Goal: Navigation & Orientation: Find specific page/section

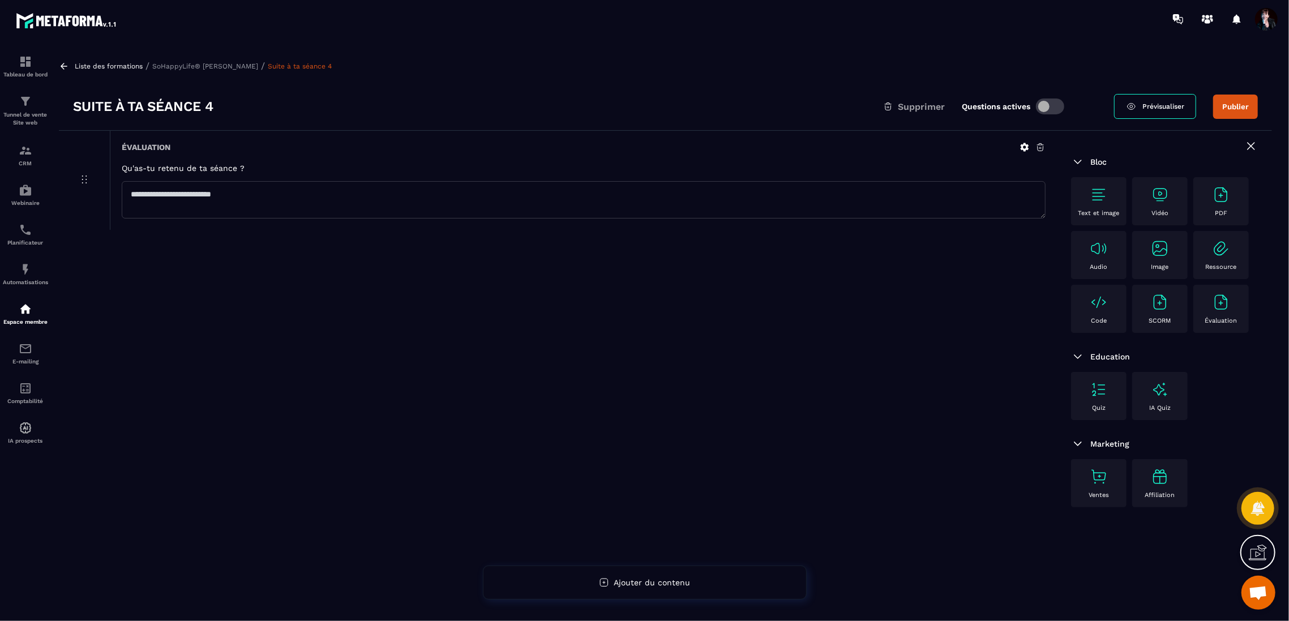
scroll to position [12460, 0]
click at [211, 63] on p "SoHappyLife® [PERSON_NAME]" at bounding box center [205, 66] width 106 height 8
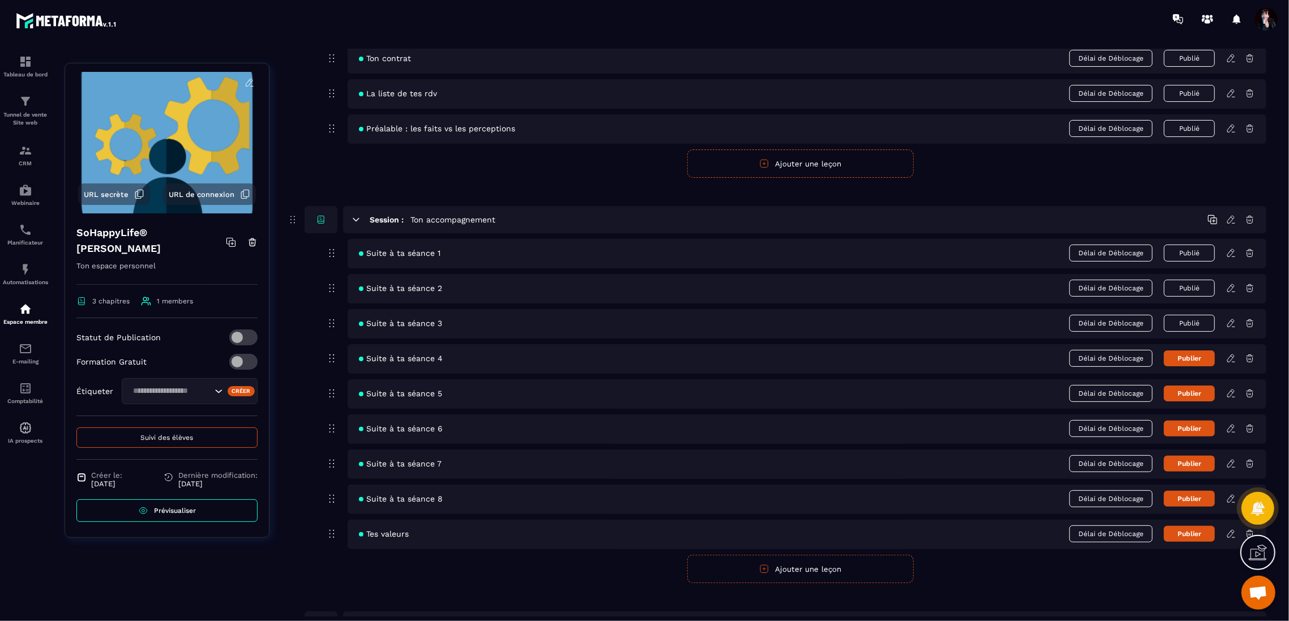
scroll to position [139, 0]
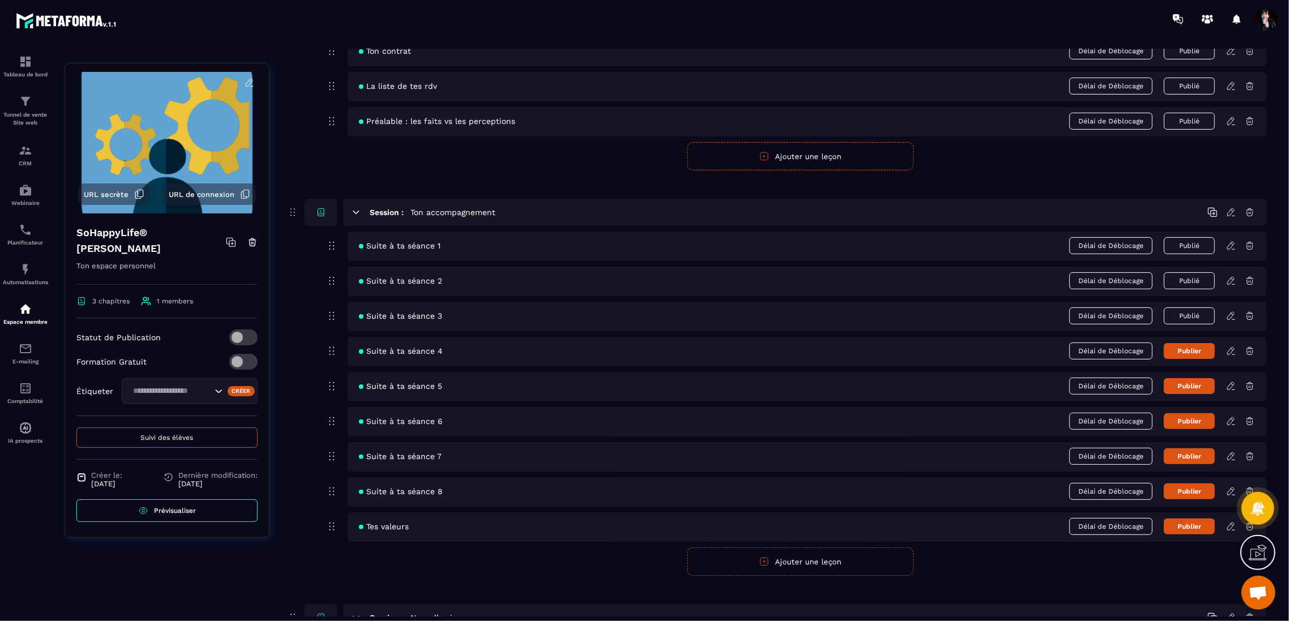
click at [1189, 354] on button "Publier" at bounding box center [1189, 351] width 51 height 16
click at [163, 435] on span "Suivi des élèves" at bounding box center [167, 437] width 53 height 8
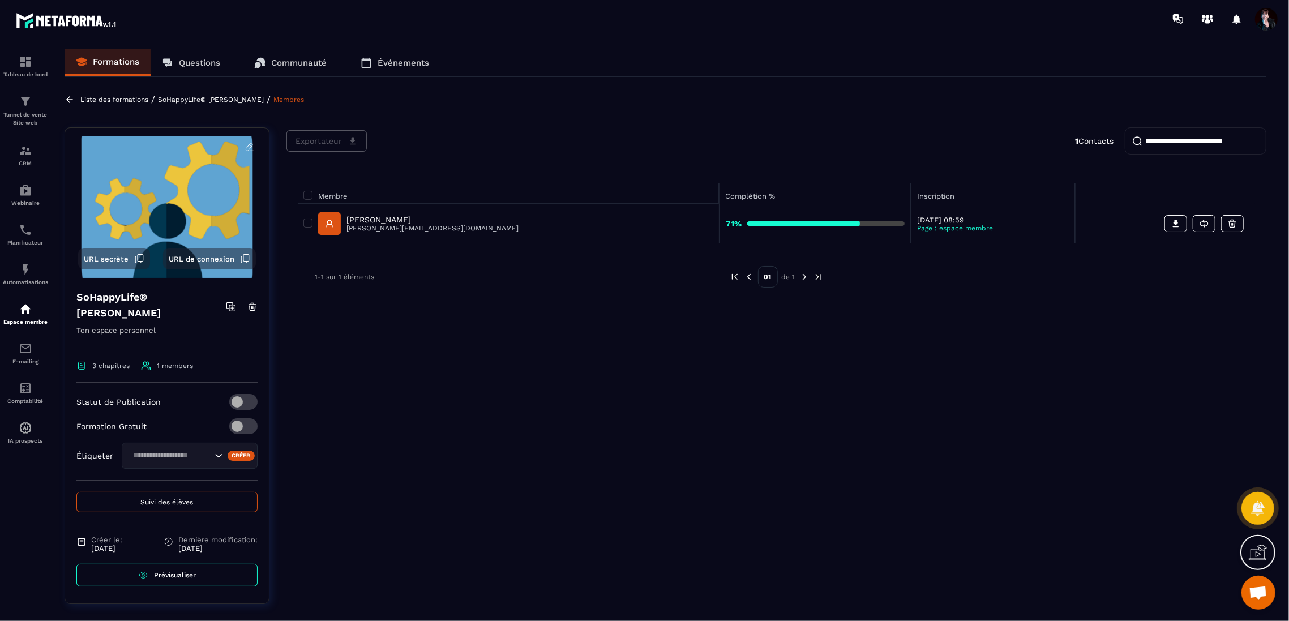
click at [125, 100] on p "Liste des formations" at bounding box center [114, 100] width 68 height 8
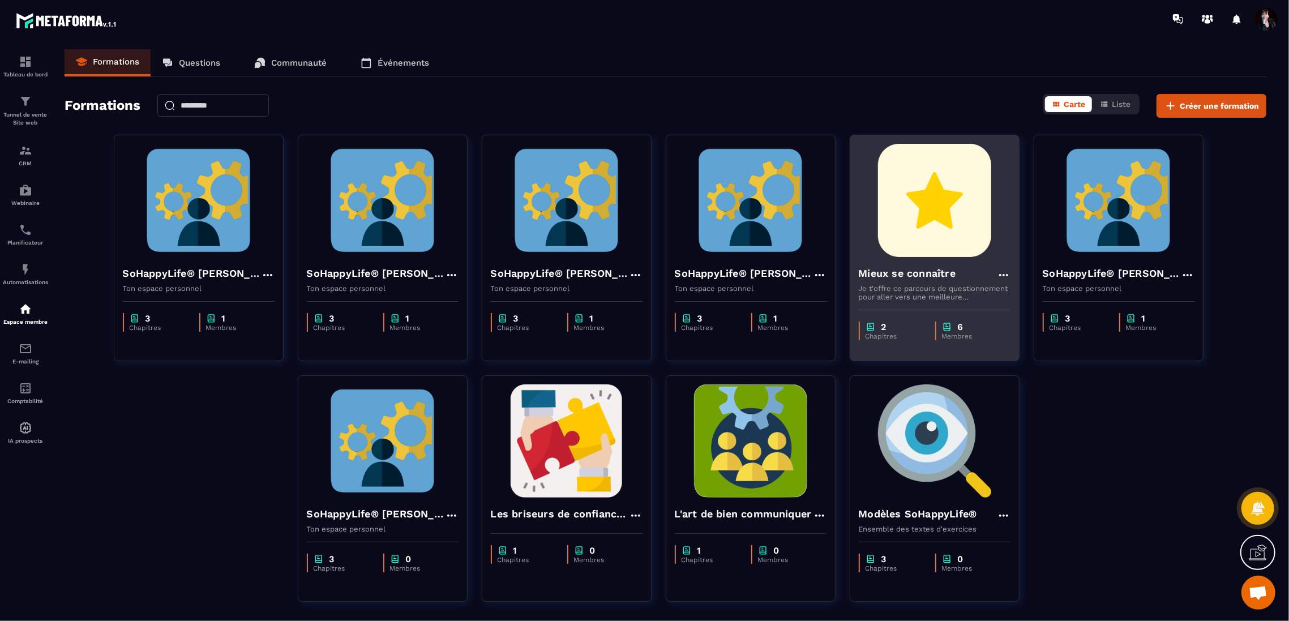
click at [943, 224] on img at bounding box center [934, 200] width 152 height 113
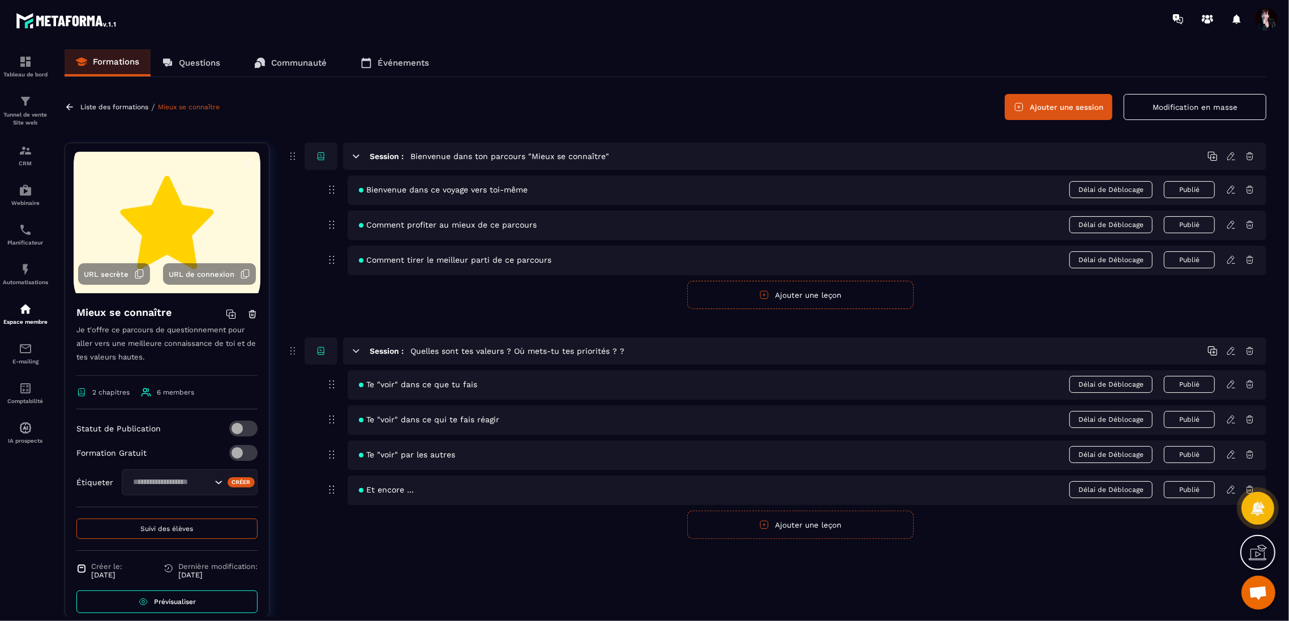
click at [224, 532] on button "Suivi des élèves" at bounding box center [166, 528] width 181 height 20
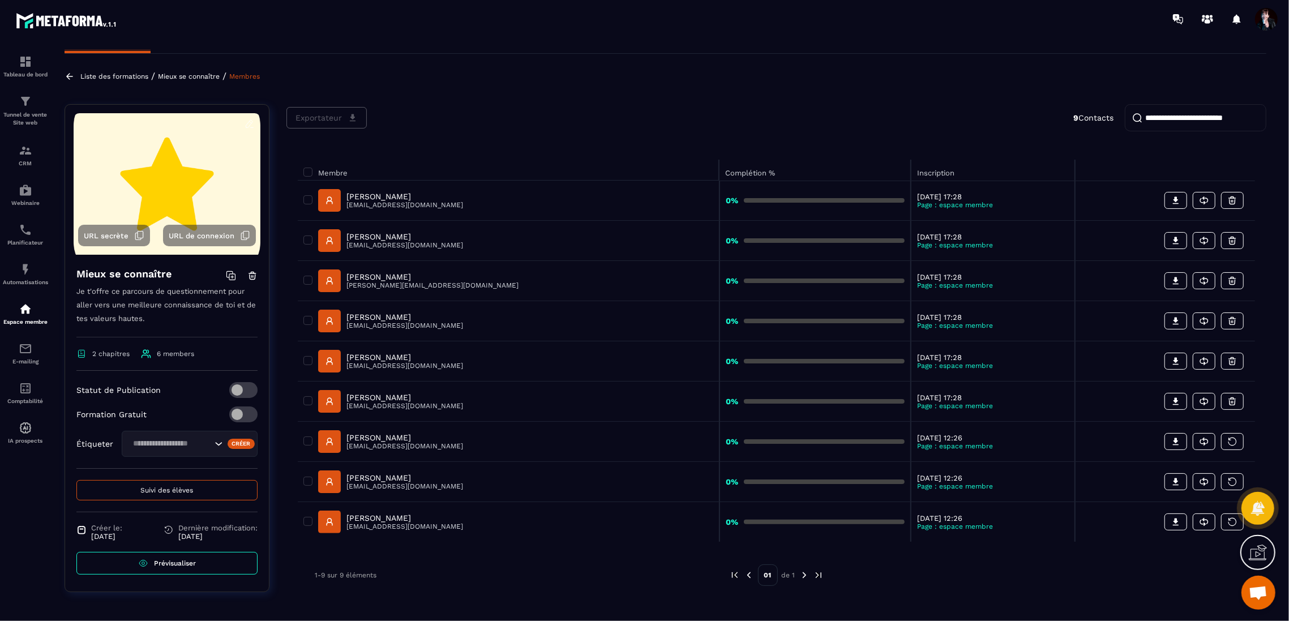
scroll to position [25, 0]
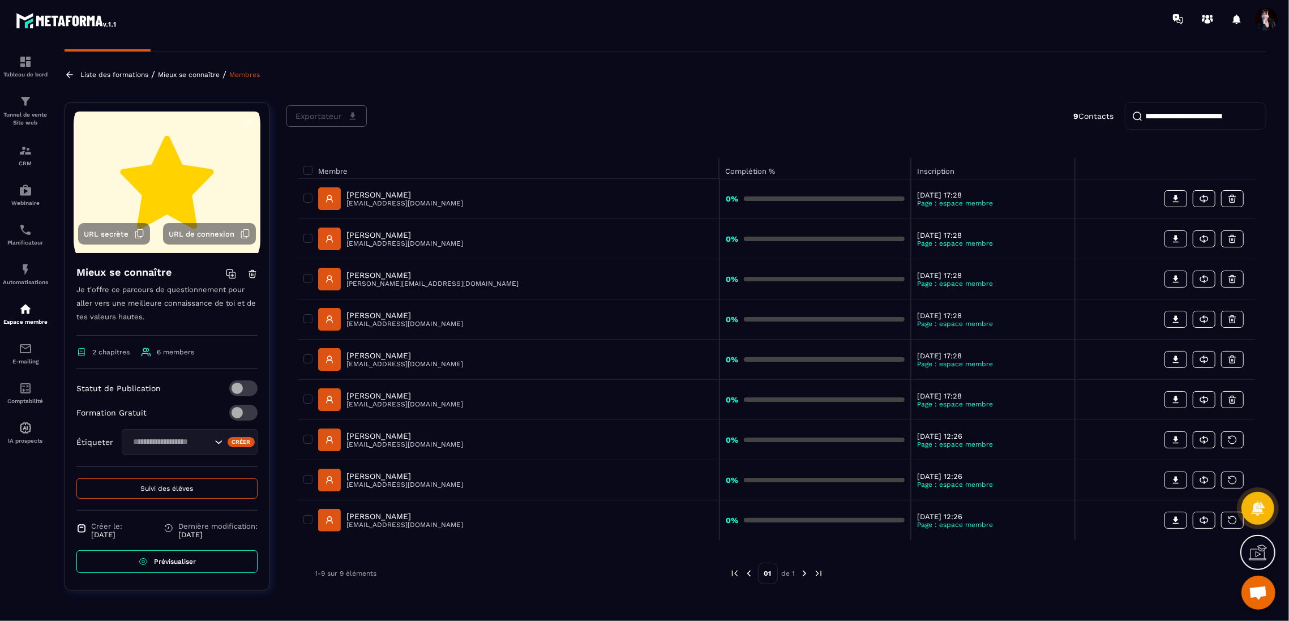
click at [127, 76] on p "Liste des formations" at bounding box center [114, 75] width 68 height 8
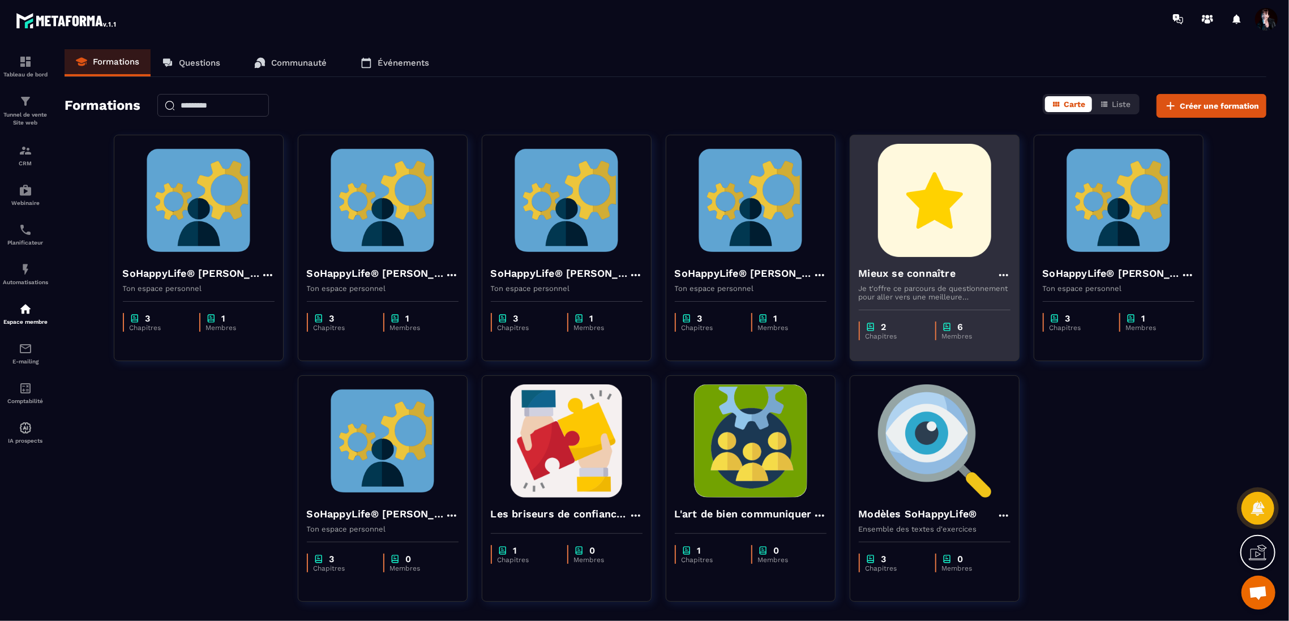
click at [924, 190] on img at bounding box center [934, 200] width 152 height 113
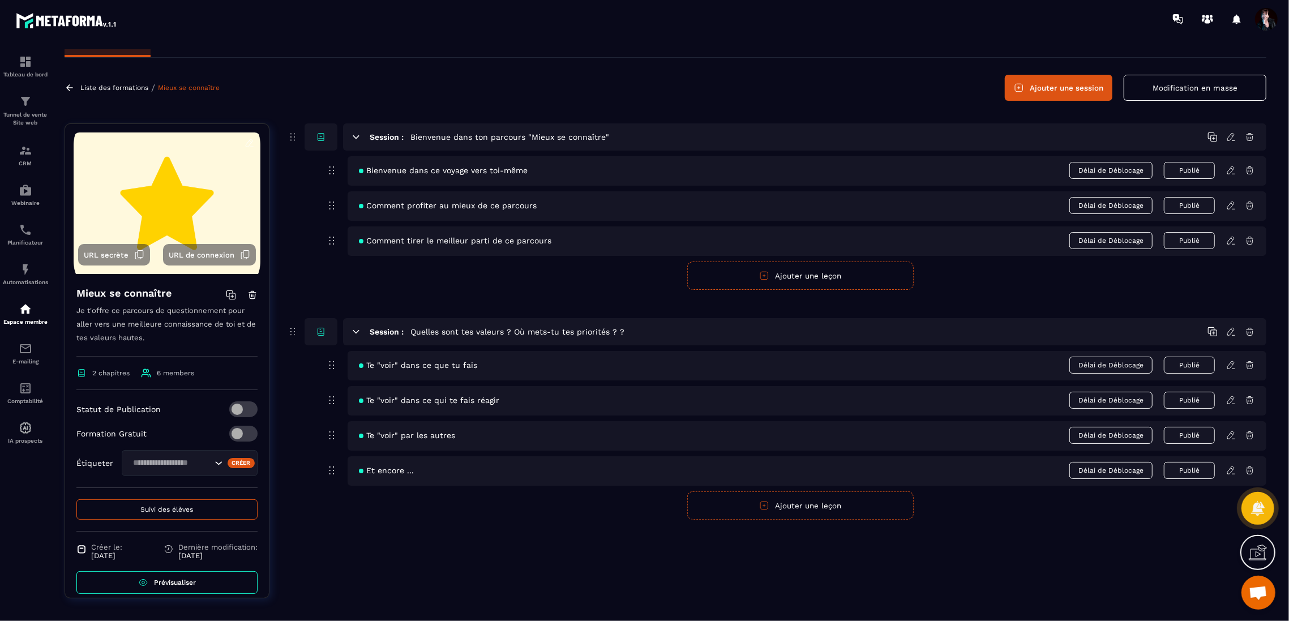
scroll to position [28, 0]
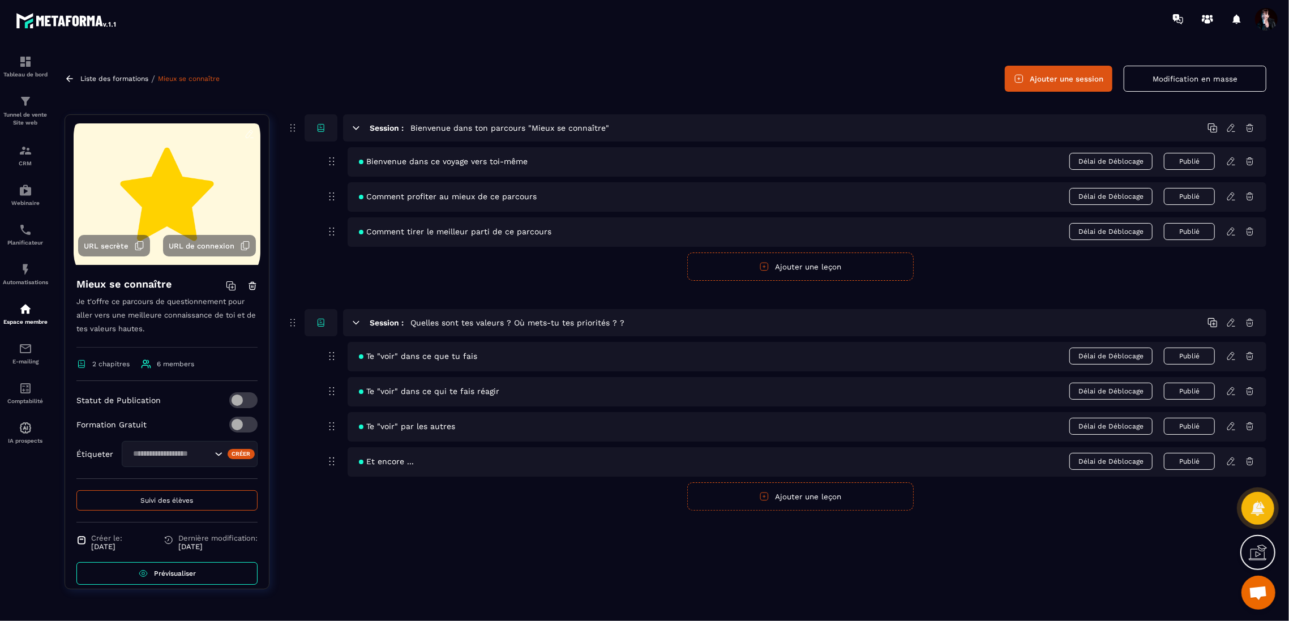
click at [1232, 354] on icon at bounding box center [1231, 355] width 2 height 2
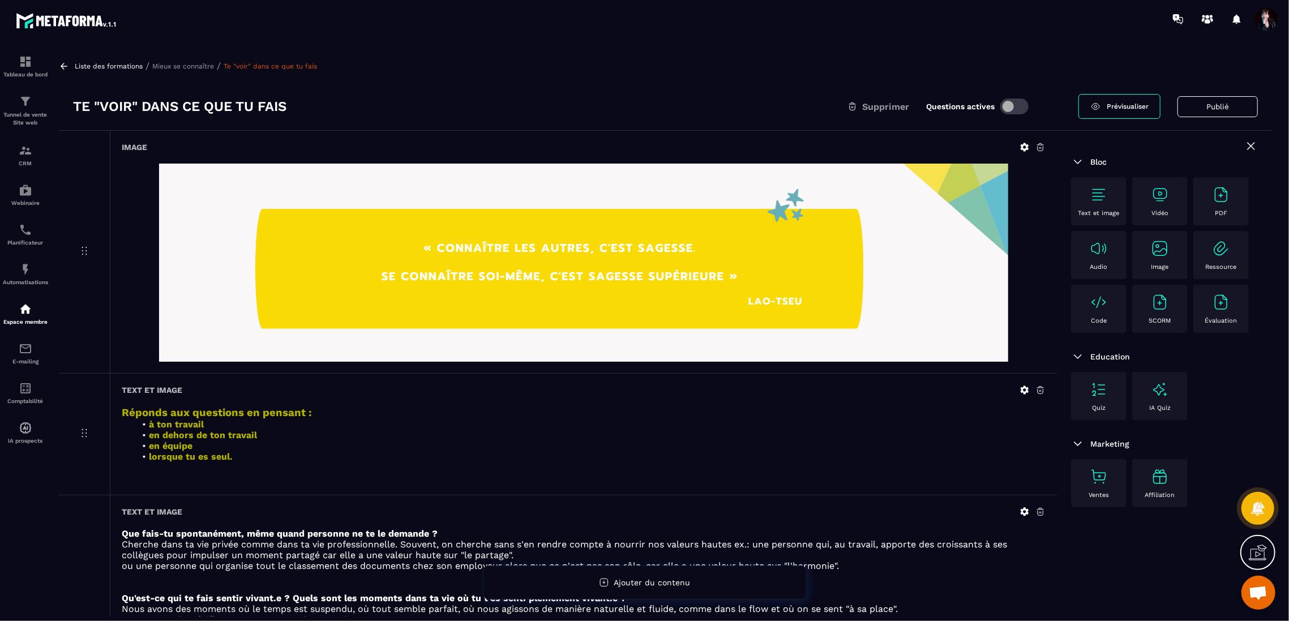
click at [203, 61] on div "Liste des formations / Mieux se connaître / Te "voir" dans ce que tu fais" at bounding box center [665, 66] width 1213 height 11
click at [184, 68] on p "Mieux se connaître" at bounding box center [183, 66] width 62 height 8
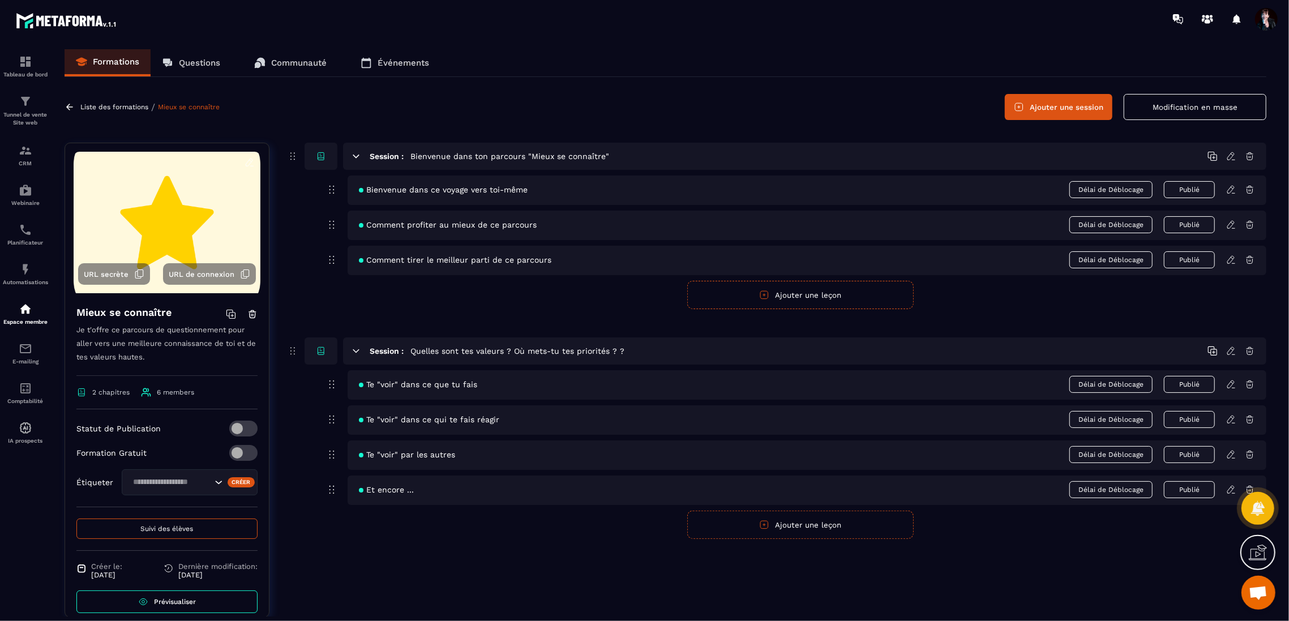
click at [1230, 418] on icon at bounding box center [1231, 419] width 10 height 10
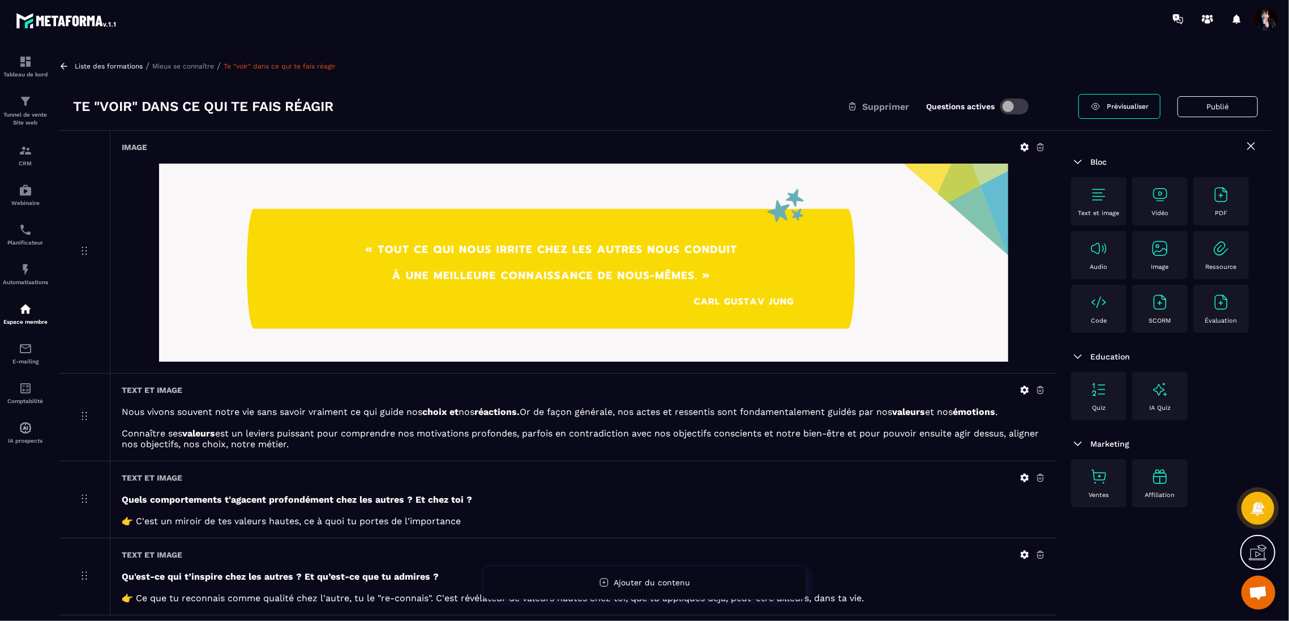
click at [196, 67] on p "Mieux se connaître" at bounding box center [183, 66] width 62 height 8
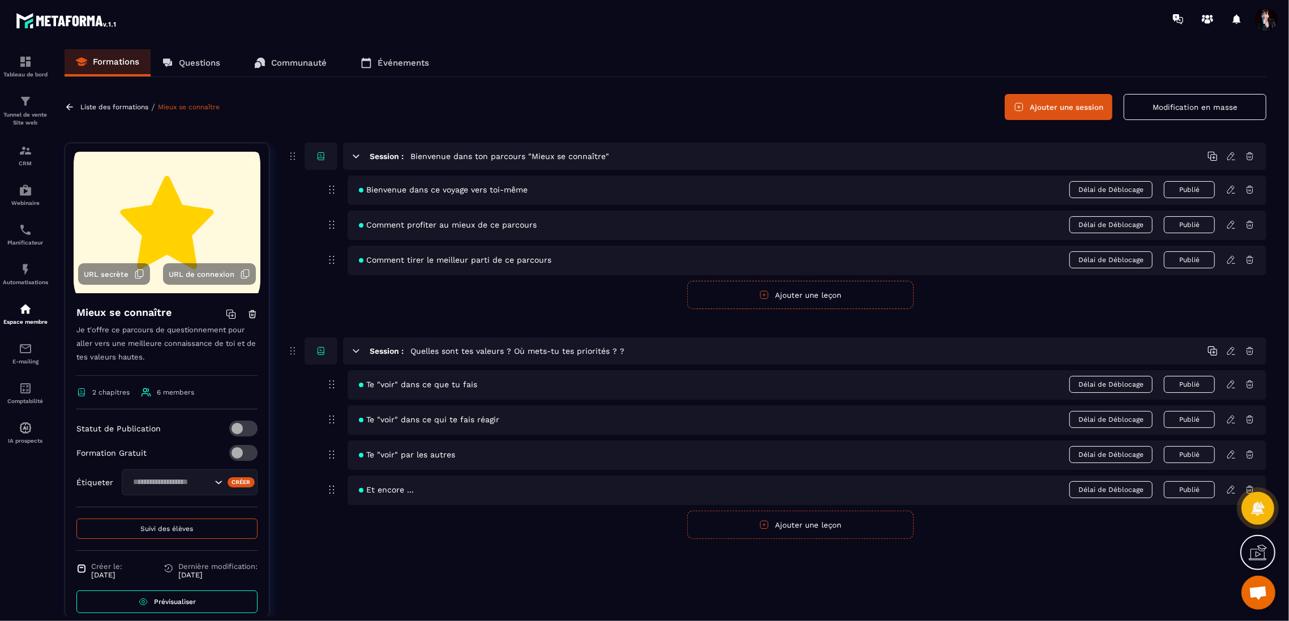
click at [1230, 452] on icon at bounding box center [1231, 454] width 10 height 10
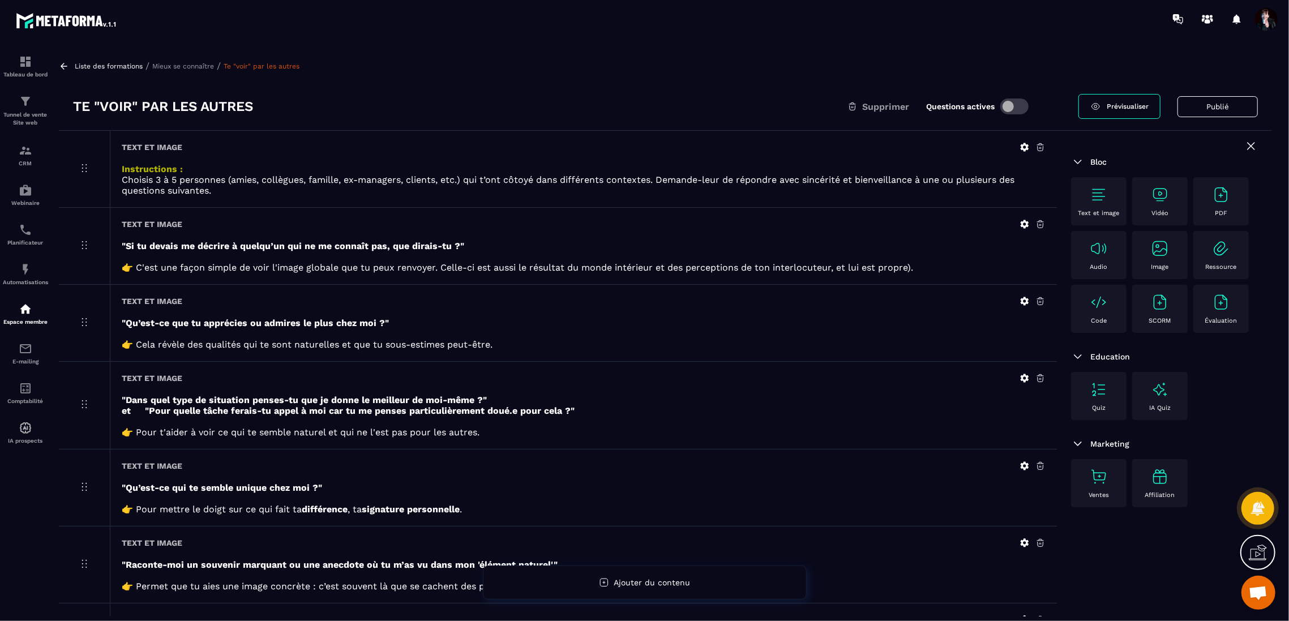
click at [173, 62] on p "Mieux se connaître" at bounding box center [183, 66] width 62 height 8
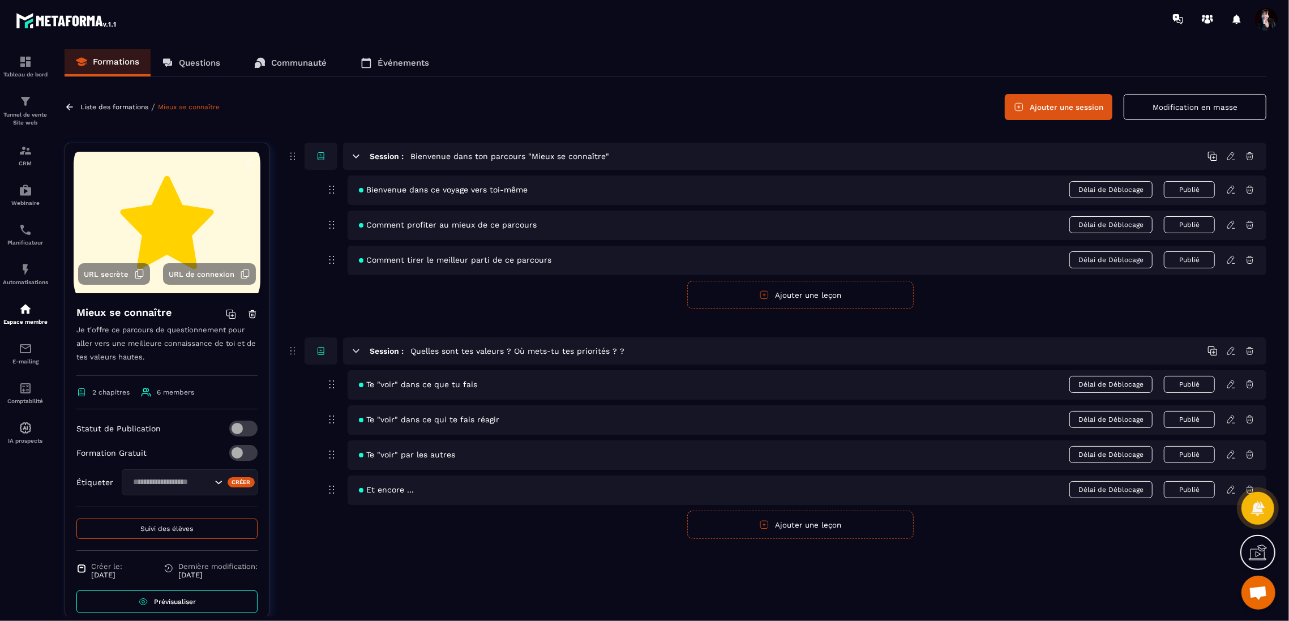
click at [1231, 487] on icon at bounding box center [1230, 489] width 7 height 7
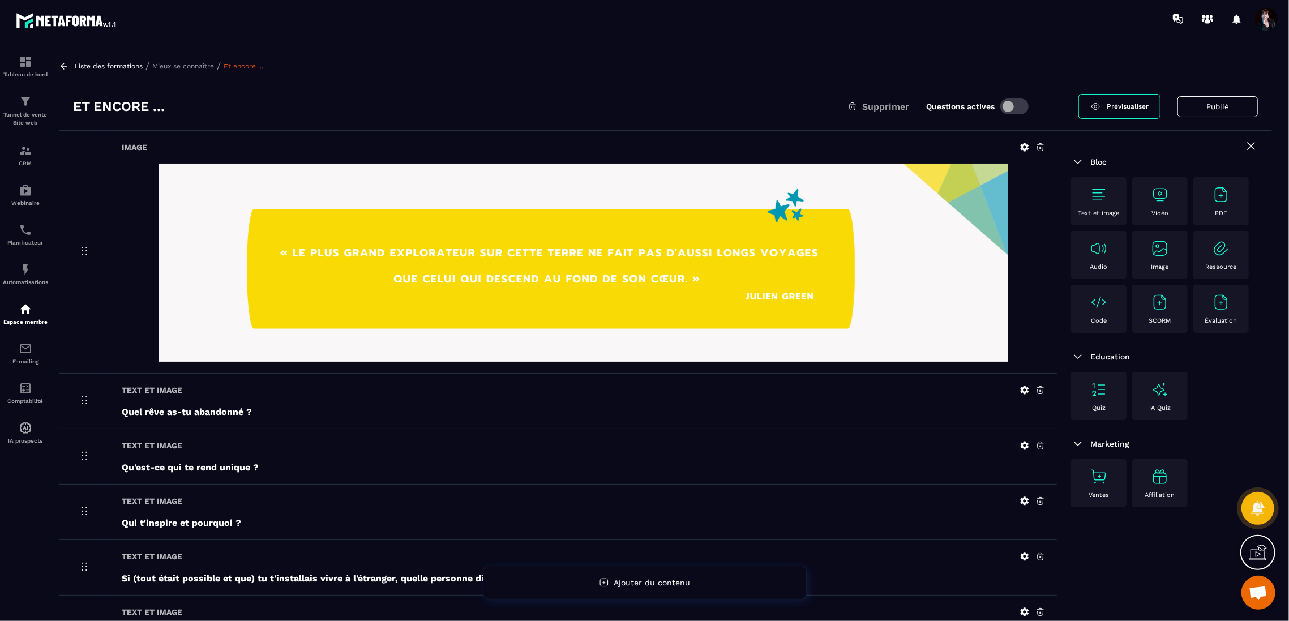
click at [113, 62] on p "Liste des formations" at bounding box center [109, 66] width 68 height 8
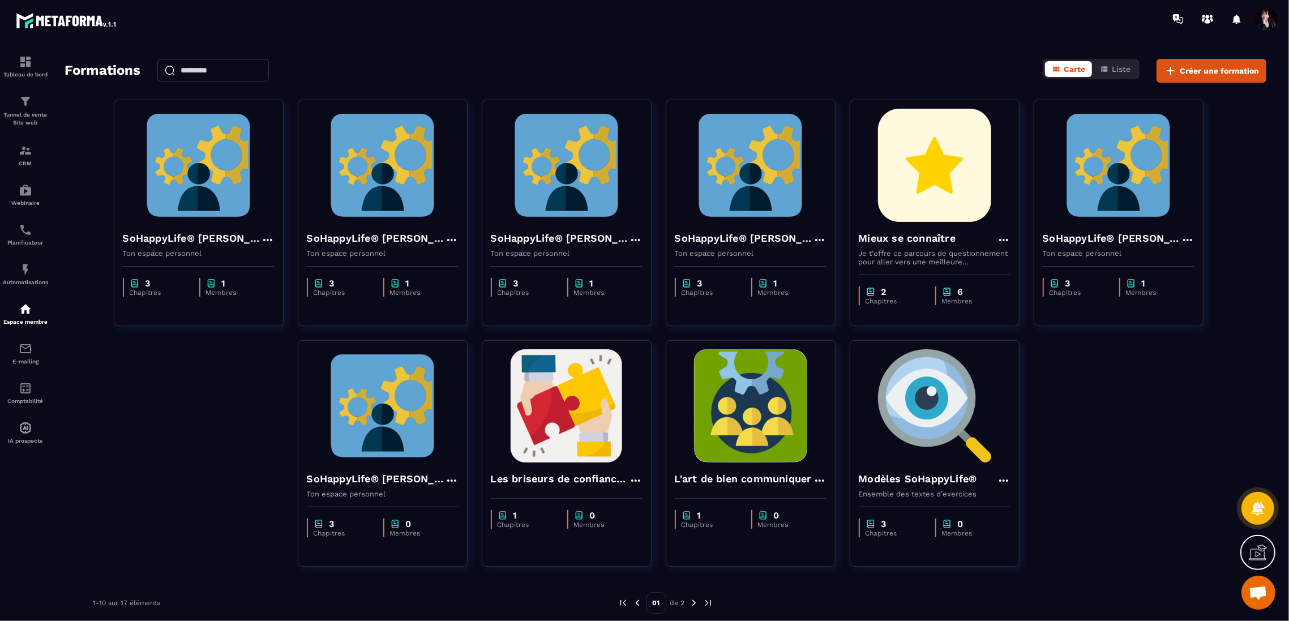
scroll to position [42, 0]
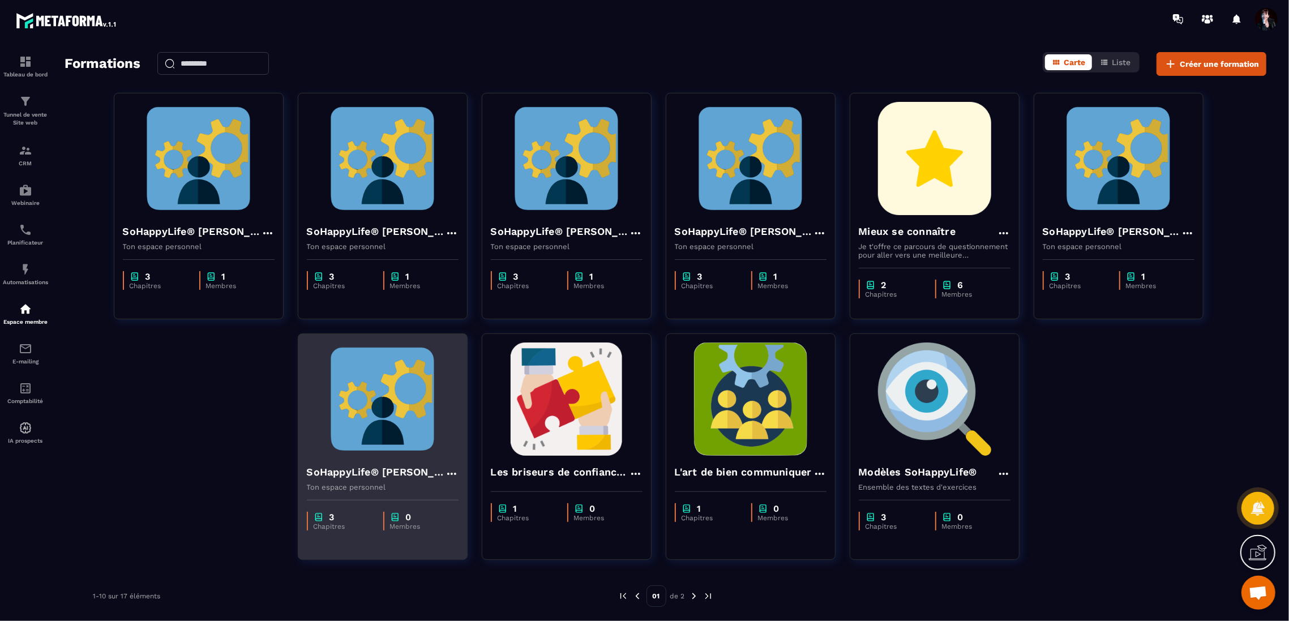
click at [389, 432] on img at bounding box center [383, 398] width 152 height 113
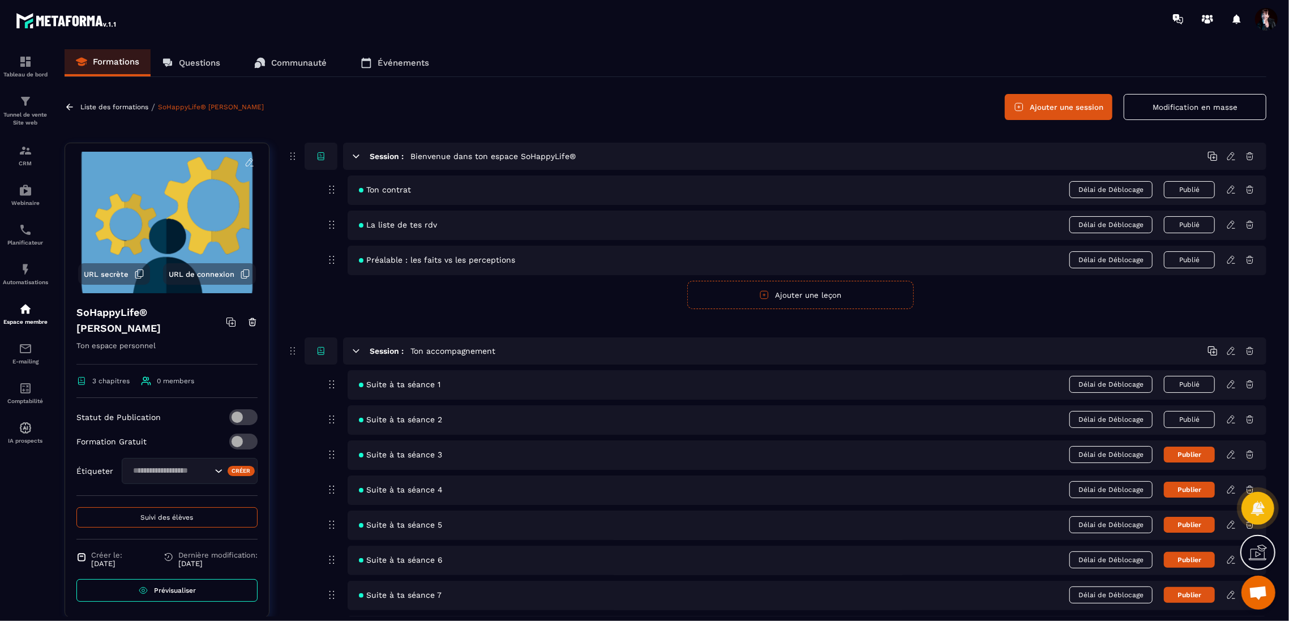
click at [110, 109] on p "Liste des formations" at bounding box center [114, 107] width 68 height 8
